Goal: Information Seeking & Learning: Learn about a topic

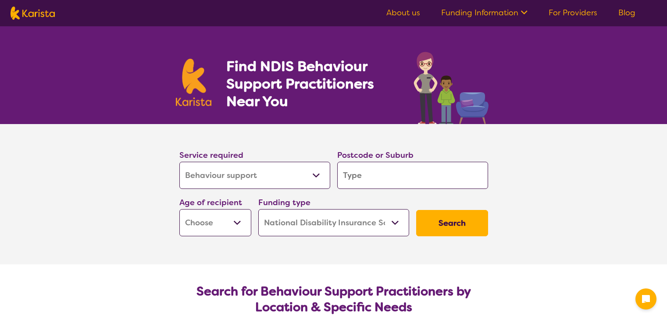
select select "Behaviour support"
select select "NDIS"
select select "Behaviour support"
select select "NDIS"
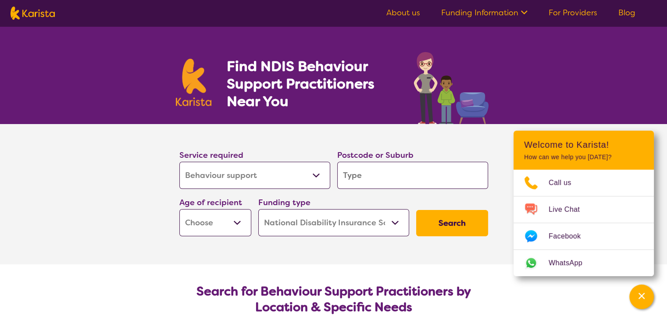
click at [377, 174] on input "search" at bounding box center [412, 175] width 151 height 27
type input "3"
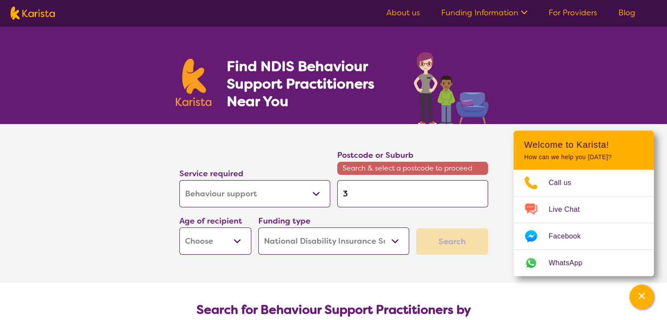
type input "31"
type input "316"
type input "3161"
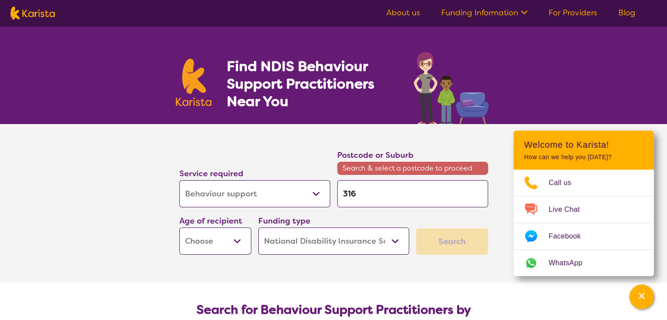
type input "3161"
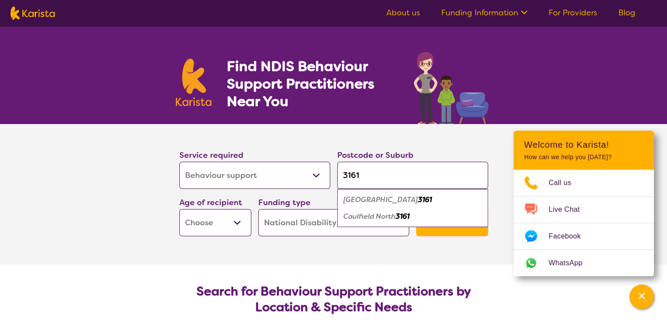
type input "3161"
click at [381, 217] on em "Caulfield North" at bounding box center [369, 216] width 52 height 9
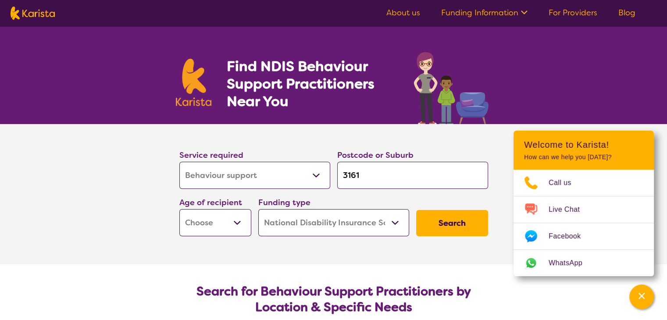
click at [193, 231] on select "Early Childhood - 0 to 9 Child - 10 to 11 Adolescent - 12 to 17 Adult - 18 to 6…" at bounding box center [215, 222] width 72 height 27
select select "EC"
click at [179, 209] on select "Early Childhood - 0 to 9 Child - 10 to 11 Adolescent - 12 to 17 Adult - 18 to 6…" at bounding box center [215, 222] width 72 height 27
select select "EC"
click at [453, 221] on button "Search" at bounding box center [452, 223] width 72 height 26
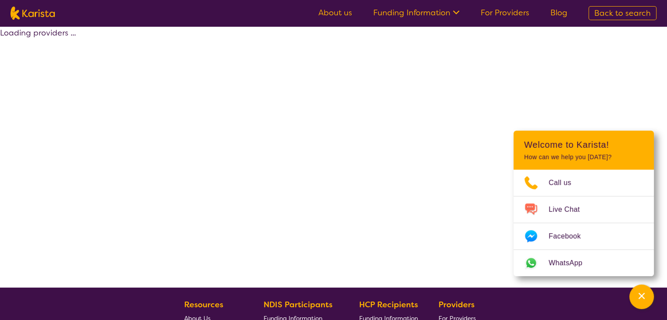
select select "by_score"
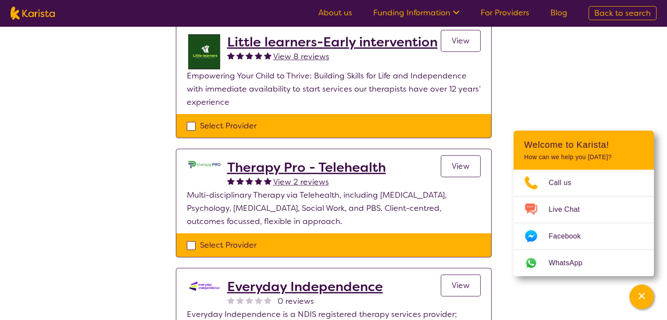
scroll to position [456, 0]
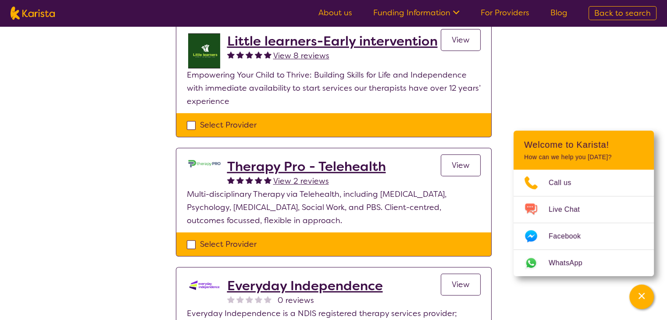
click at [314, 41] on h2 "Little learners-Early intervention" at bounding box center [332, 41] width 210 height 16
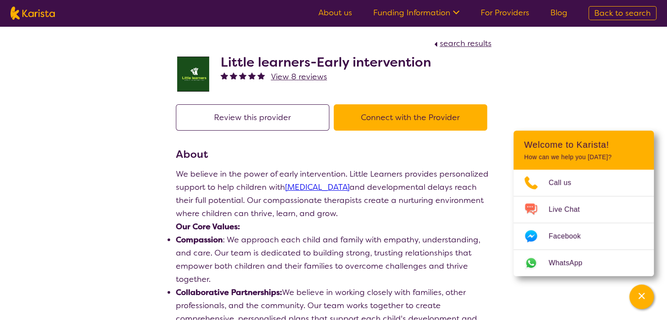
click at [320, 220] on p "Our Core Values:" at bounding box center [334, 226] width 316 height 13
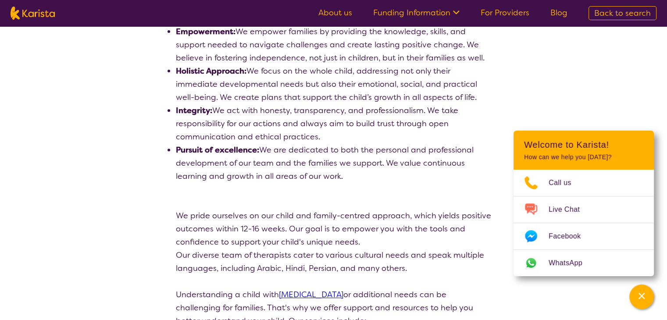
scroll to position [316, 0]
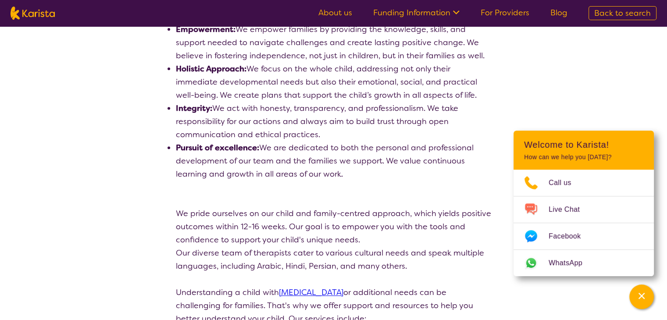
click at [359, 64] on li "Holistic Approach: We focus on the whole child, addressing not only their immed…" at bounding box center [334, 81] width 316 height 39
click at [344, 78] on li "Holistic Approach: We focus on the whole child, addressing not only their immed…" at bounding box center [334, 81] width 316 height 39
click at [397, 78] on li "Holistic Approach: We focus on the whole child, addressing not only their immed…" at bounding box center [334, 81] width 316 height 39
click at [412, 96] on li "Holistic Approach: We focus on the whole child, addressing not only their immed…" at bounding box center [334, 81] width 316 height 39
click at [254, 117] on li "Integrity: We act with honesty, transparency, and professionalism. We take resp…" at bounding box center [334, 121] width 316 height 39
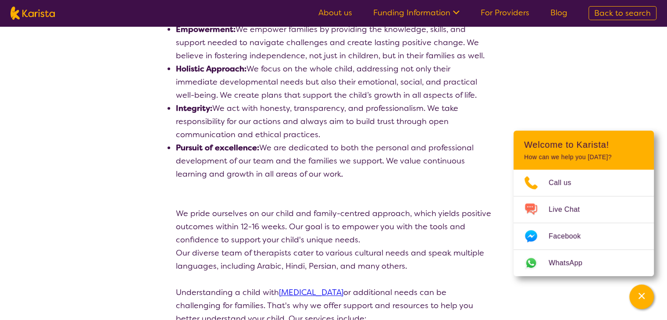
click at [295, 187] on p at bounding box center [334, 187] width 316 height 13
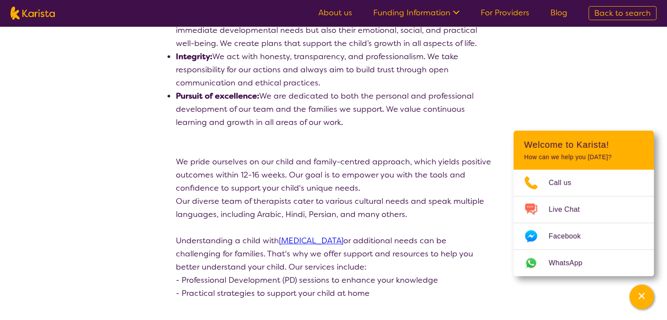
scroll to position [368, 0]
click at [403, 203] on p "Our diverse team of therapists cater to various cultural needs and speak multip…" at bounding box center [334, 207] width 316 height 26
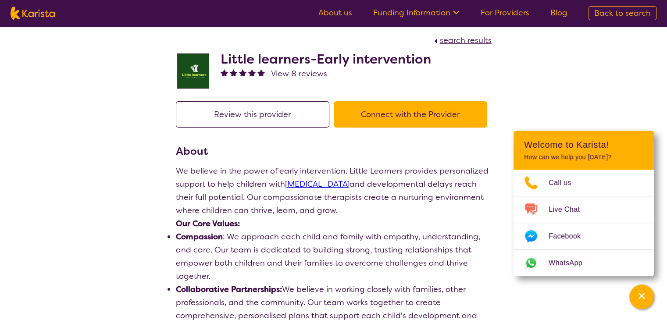
scroll to position [0, 0]
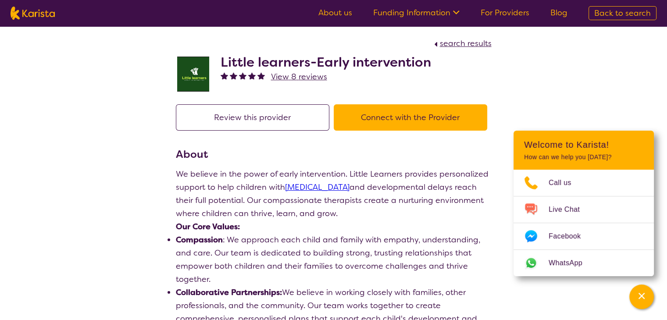
click at [443, 10] on link "Funding Information" at bounding box center [416, 12] width 86 height 11
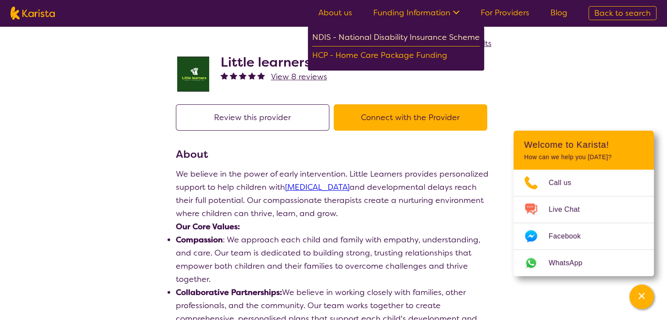
click at [429, 36] on div "NDIS - National Disability Insurance Scheme" at bounding box center [395, 39] width 167 height 16
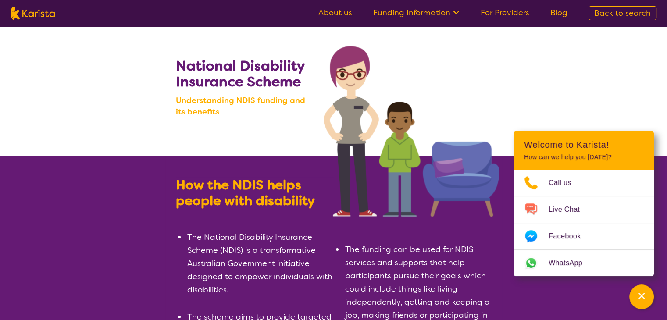
click at [191, 241] on li "The National Disability Insurance Scheme (NDIS) is a transformative Australian …" at bounding box center [259, 264] width 147 height 66
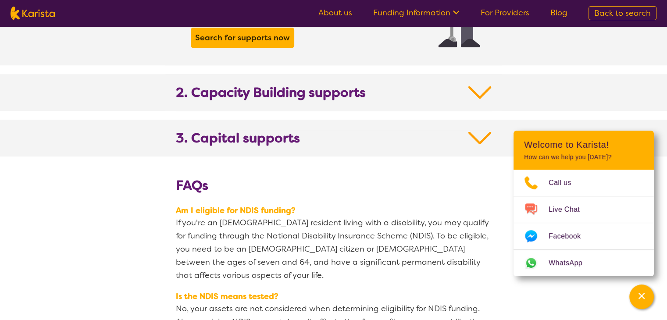
scroll to position [929, 0]
